Goal: Task Accomplishment & Management: Use online tool/utility

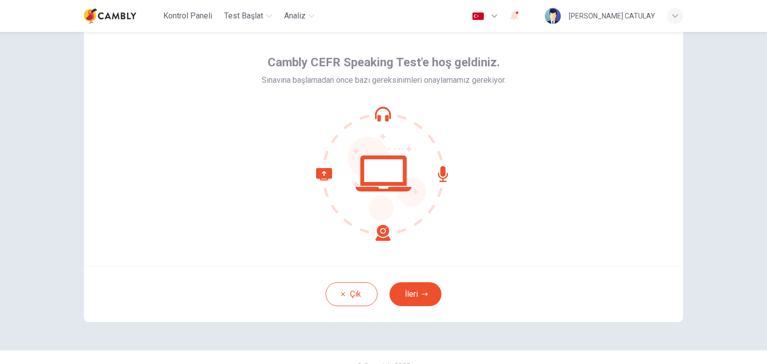
scroll to position [51, 0]
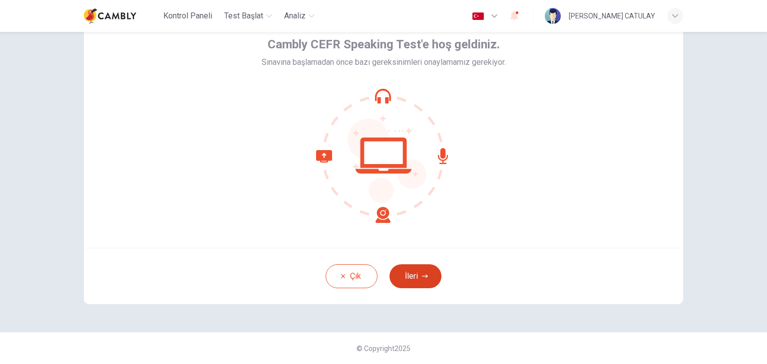
click at [422, 278] on icon "button" at bounding box center [425, 277] width 6 height 6
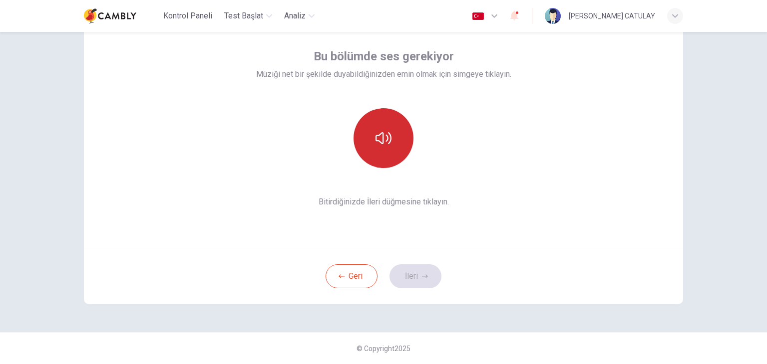
click at [373, 147] on button "button" at bounding box center [384, 138] width 60 height 60
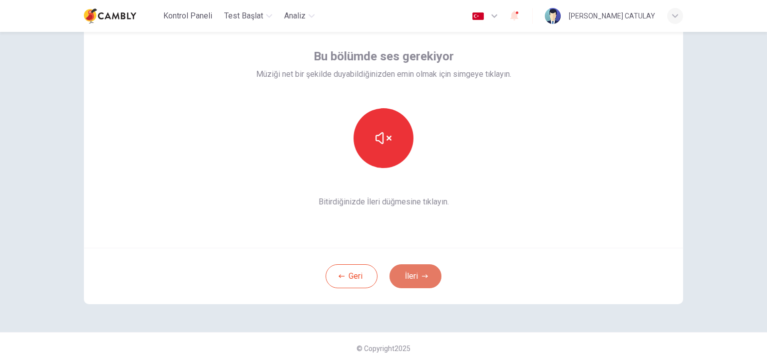
click at [404, 274] on button "İleri" at bounding box center [415, 277] width 52 height 24
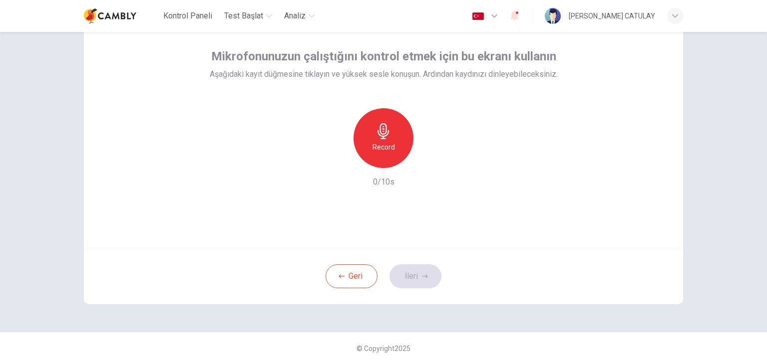
click at [370, 140] on div "Record" at bounding box center [384, 138] width 60 height 60
click at [379, 142] on h6 "Stop" at bounding box center [383, 147] width 15 height 12
click at [428, 161] on icon "button" at bounding box center [430, 160] width 4 height 6
click at [411, 278] on button "İleri" at bounding box center [415, 277] width 52 height 24
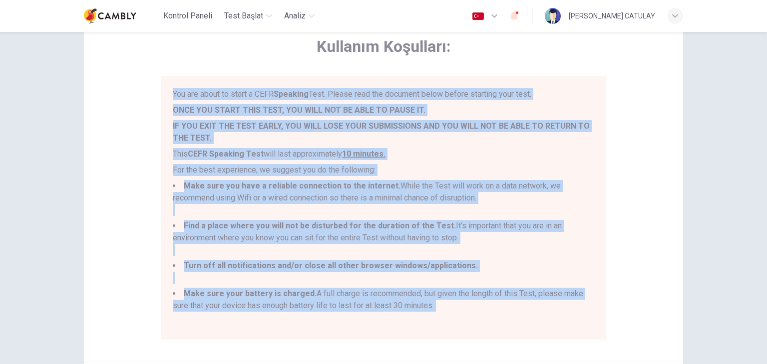
drag, startPoint x: 441, startPoint y: 310, endPoint x: 113, endPoint y: 88, distance: 395.9
click at [113, 88] on div "Kullanım Koşulları: You are about to start a CEFR Speaking Test. Please read th…" at bounding box center [383, 185] width 599 height 354
copy div "You are about to start a CEFR Speaking Test. Please read the document below bef…"
click at [402, 195] on li "Make sure you have a reliable connection to the internet. While the Test will w…" at bounding box center [383, 198] width 421 height 36
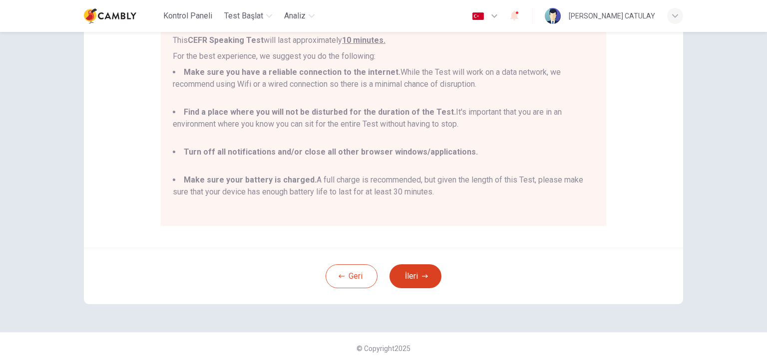
click at [399, 277] on button "İleri" at bounding box center [415, 277] width 52 height 24
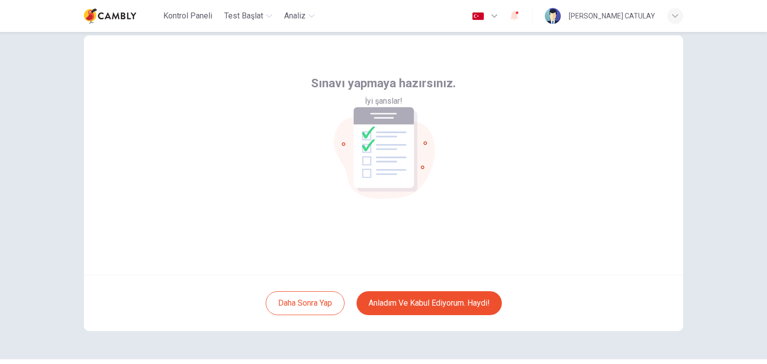
scroll to position [1, 0]
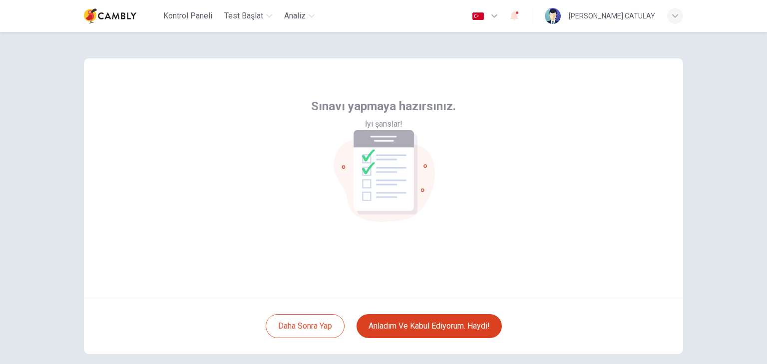
click at [459, 320] on button "Anladım ve kabul ediyorum. Haydi!" at bounding box center [429, 327] width 145 height 24
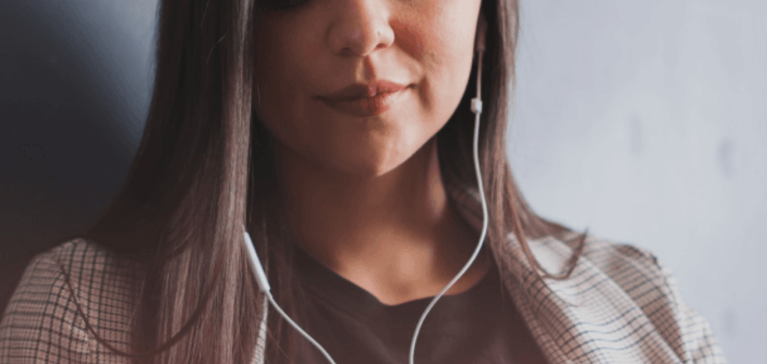
scroll to position [175, 0]
click at [210, 126] on div "Please make sure your headset is on. Follow the instructions on each screen. Be…" at bounding box center [383, 114] width 767 height 24
click at [31, 51] on button "Devam Et" at bounding box center [15, 71] width 31 height 40
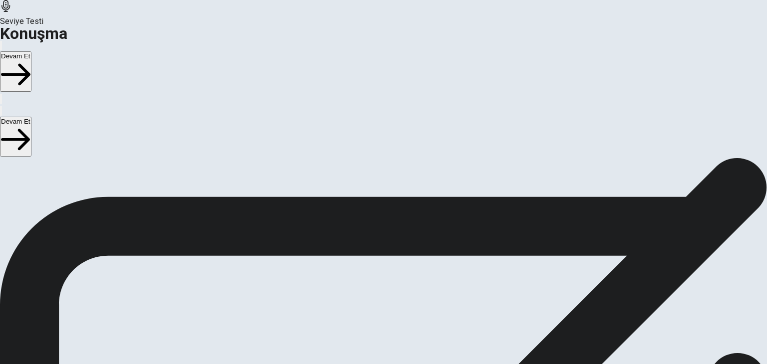
scroll to position [125, 0]
click at [31, 51] on button "Devam Et" at bounding box center [15, 71] width 31 height 40
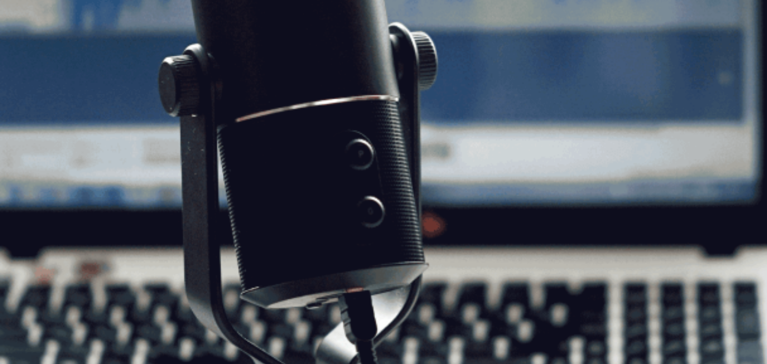
scroll to position [50, 0]
click at [31, 51] on button "Devam Et" at bounding box center [15, 71] width 31 height 40
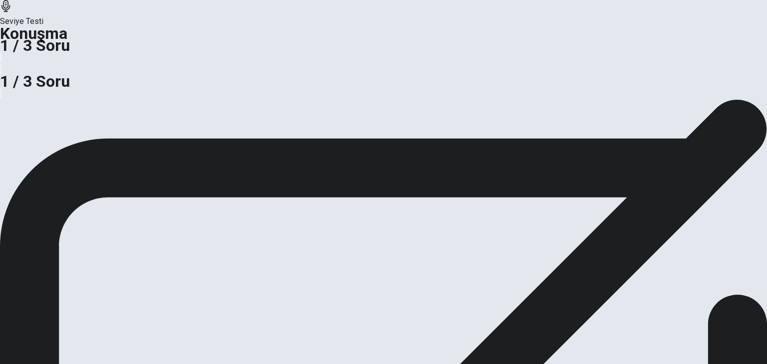
scroll to position [100, 0]
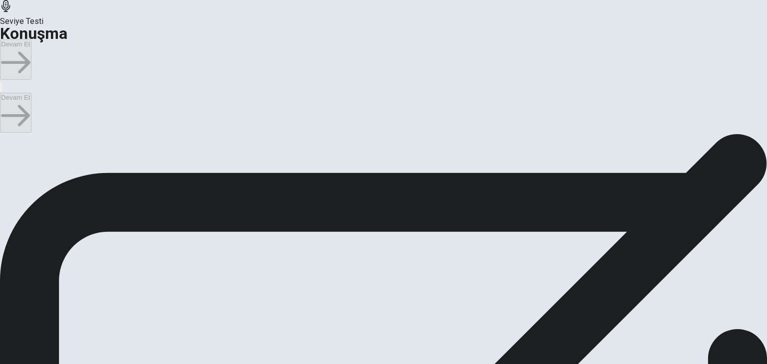
scroll to position [0, 0]
click at [31, 39] on button "Devam Et" at bounding box center [15, 59] width 31 height 40
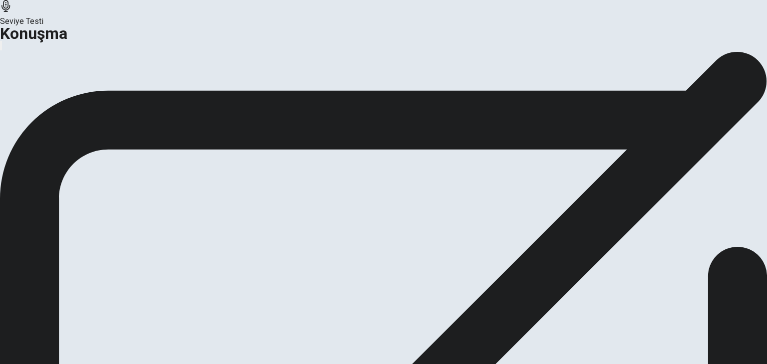
click at [32, 101] on button "Analiz" at bounding box center [16, 93] width 32 height 13
